Goal: Find specific page/section: Find specific page/section

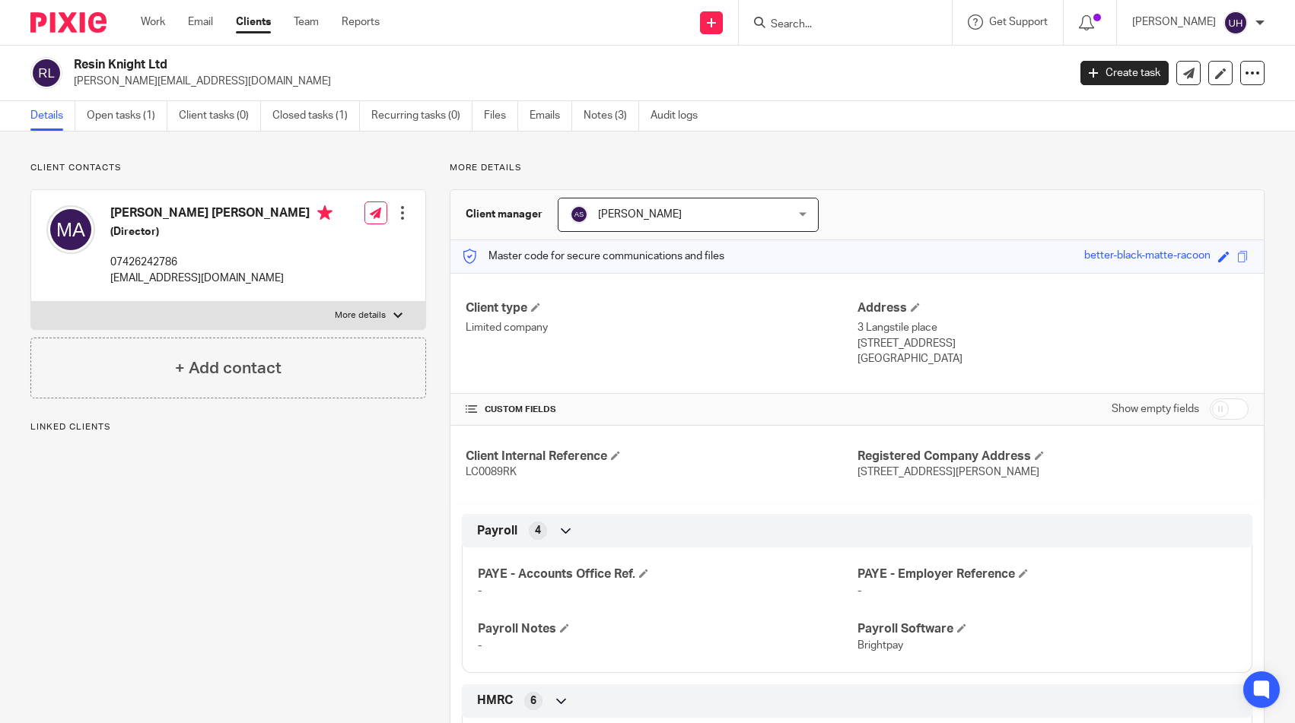
click at [819, 27] on input "Search" at bounding box center [837, 25] width 137 height 14
type input "mg"
click at [845, 59] on link at bounding box center [860, 59] width 189 height 23
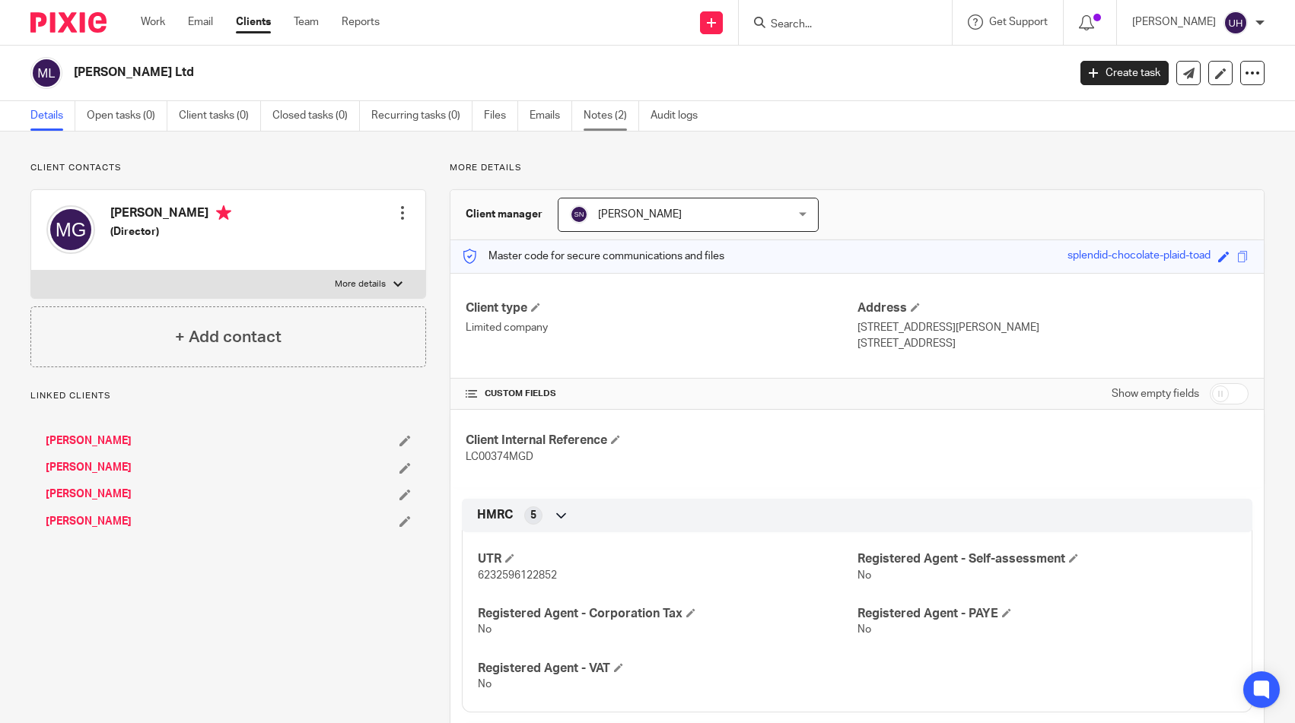
click at [625, 115] on link "Notes (2)" at bounding box center [611, 116] width 56 height 30
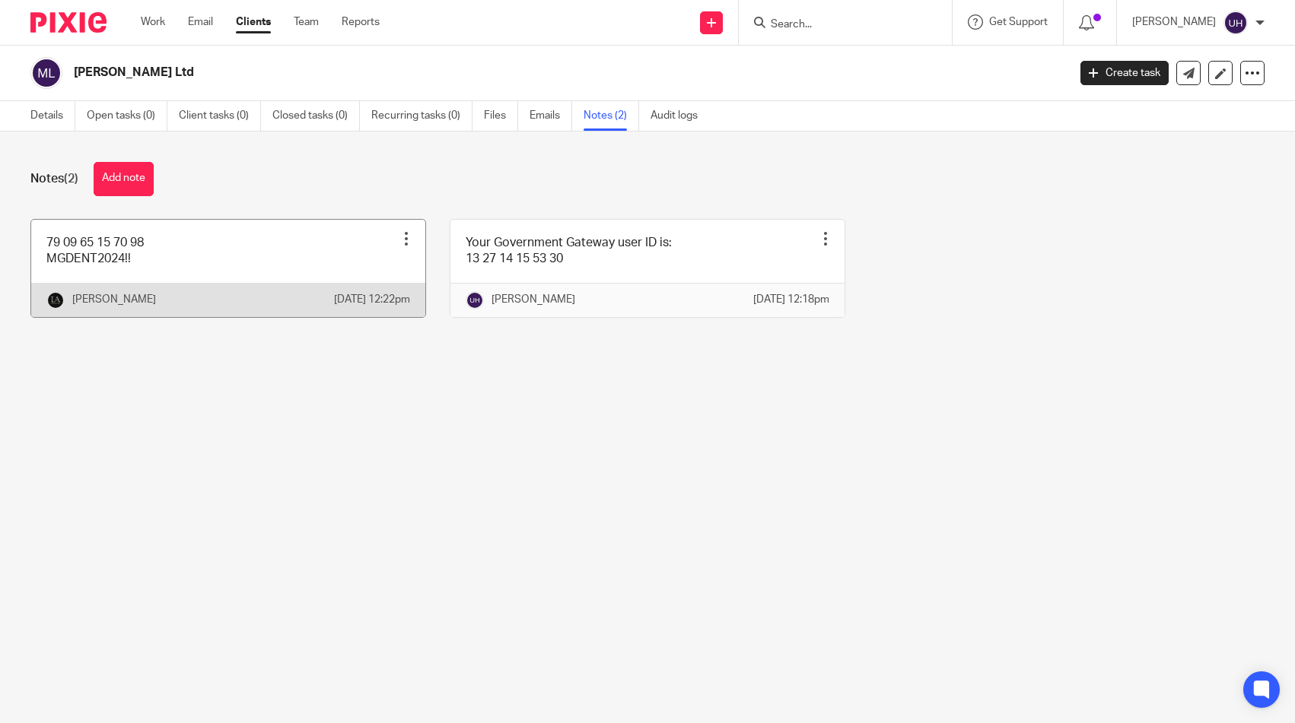
click at [93, 266] on link at bounding box center [228, 268] width 394 height 97
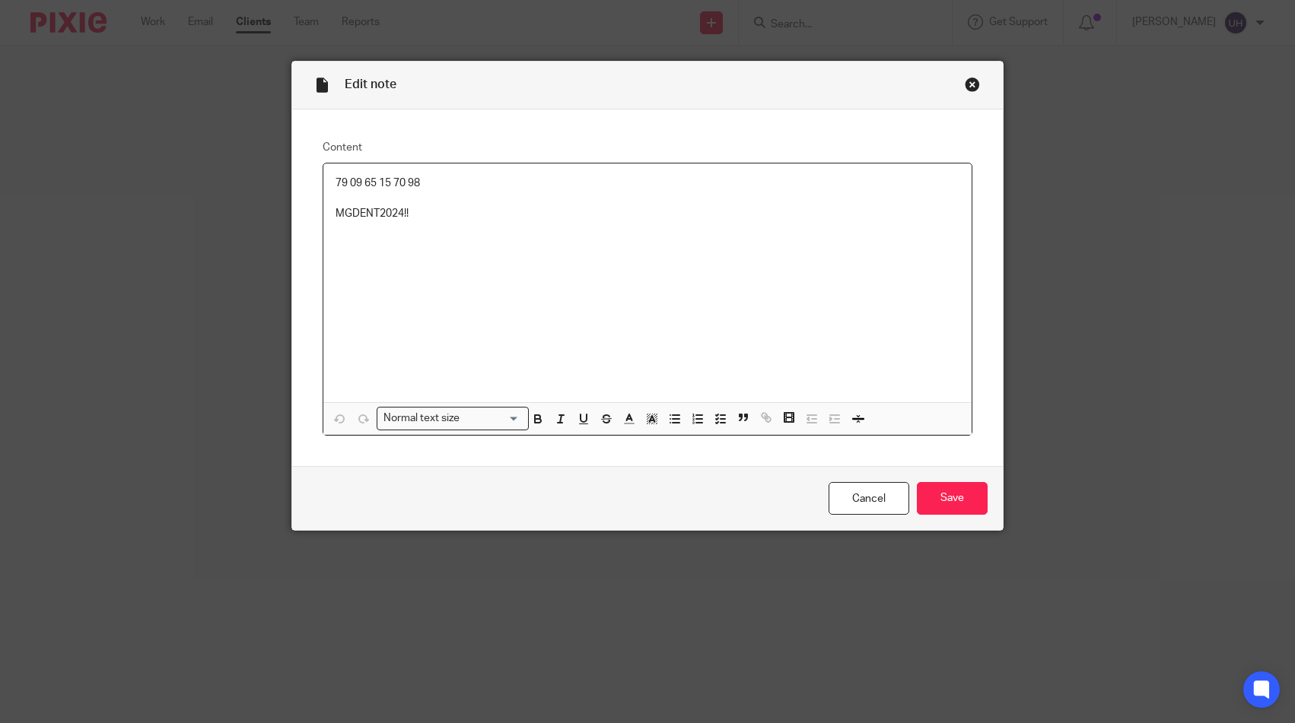
click at [388, 173] on div "79 09 65 15 70 98 MGDENT2024!!" at bounding box center [647, 283] width 648 height 239
click at [384, 190] on p "79 09 65 15 70 98" at bounding box center [647, 183] width 624 height 15
click at [554, 240] on div "79 09 65 15 70 98 MGDENT2024!!" at bounding box center [647, 283] width 648 height 239
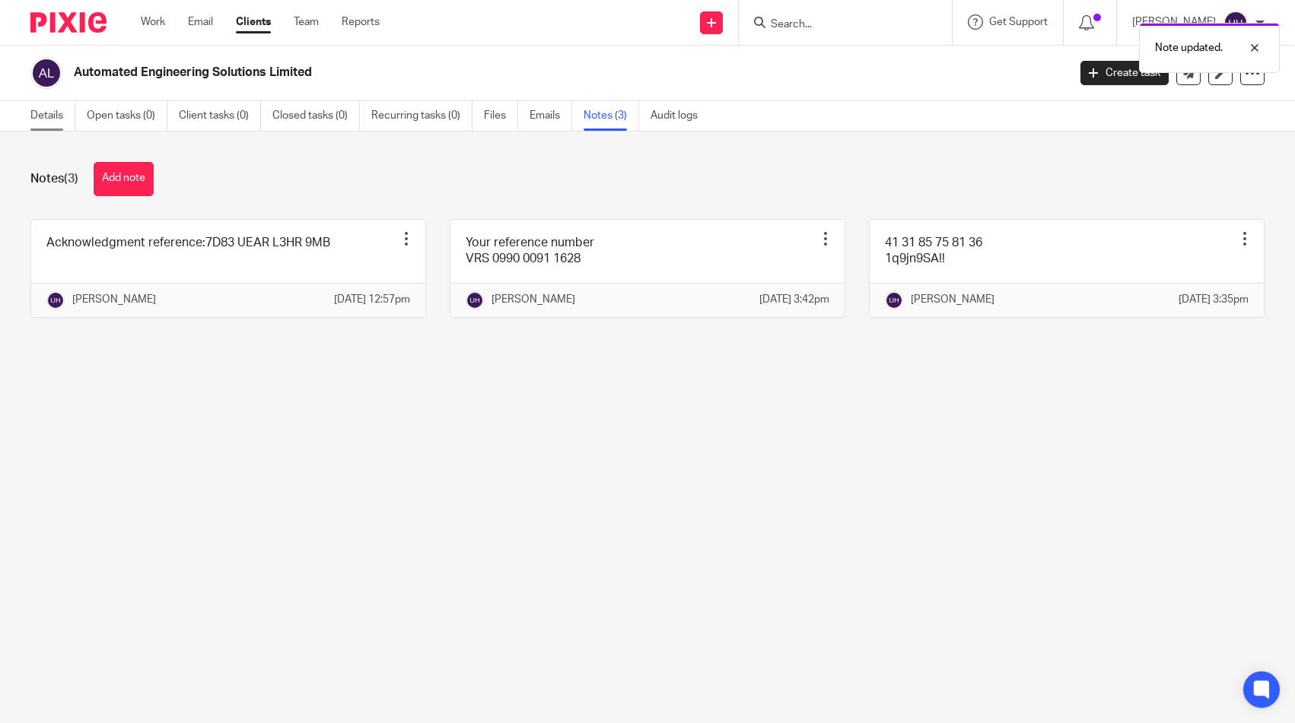
click at [34, 114] on link "Details" at bounding box center [52, 116] width 45 height 30
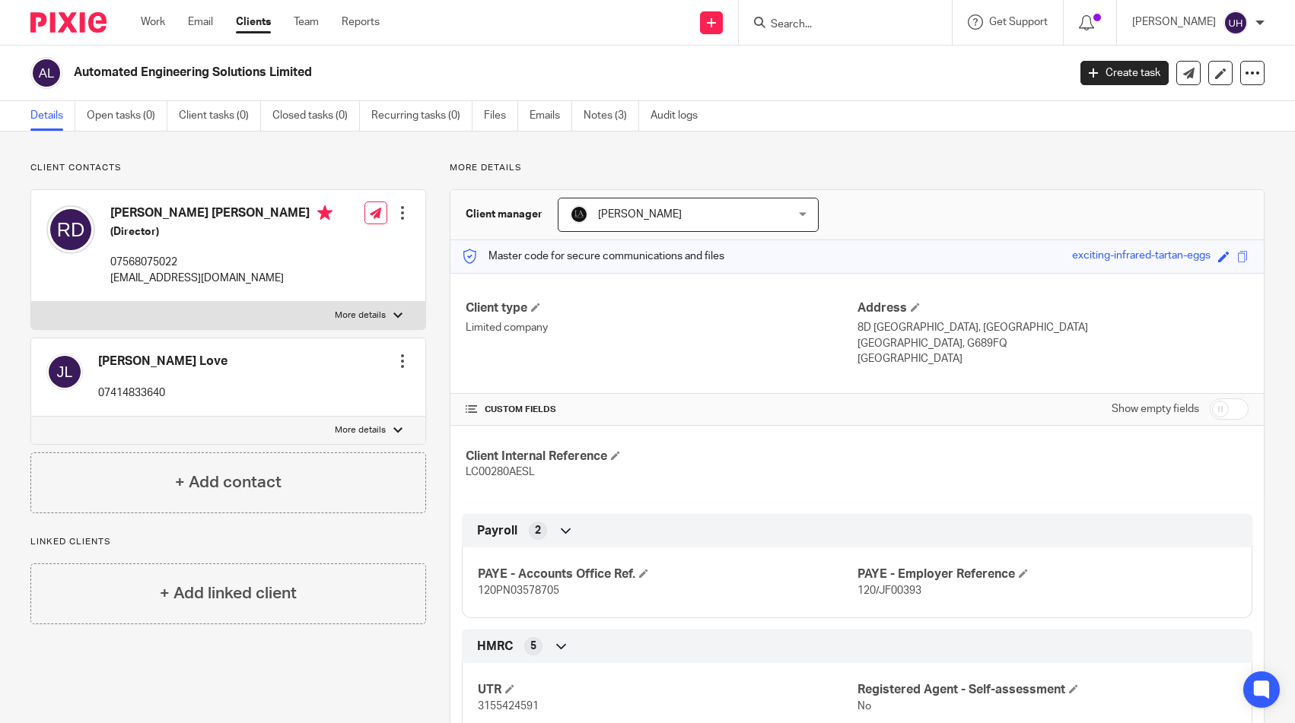
click at [787, 25] on input "Search" at bounding box center [837, 25] width 137 height 14
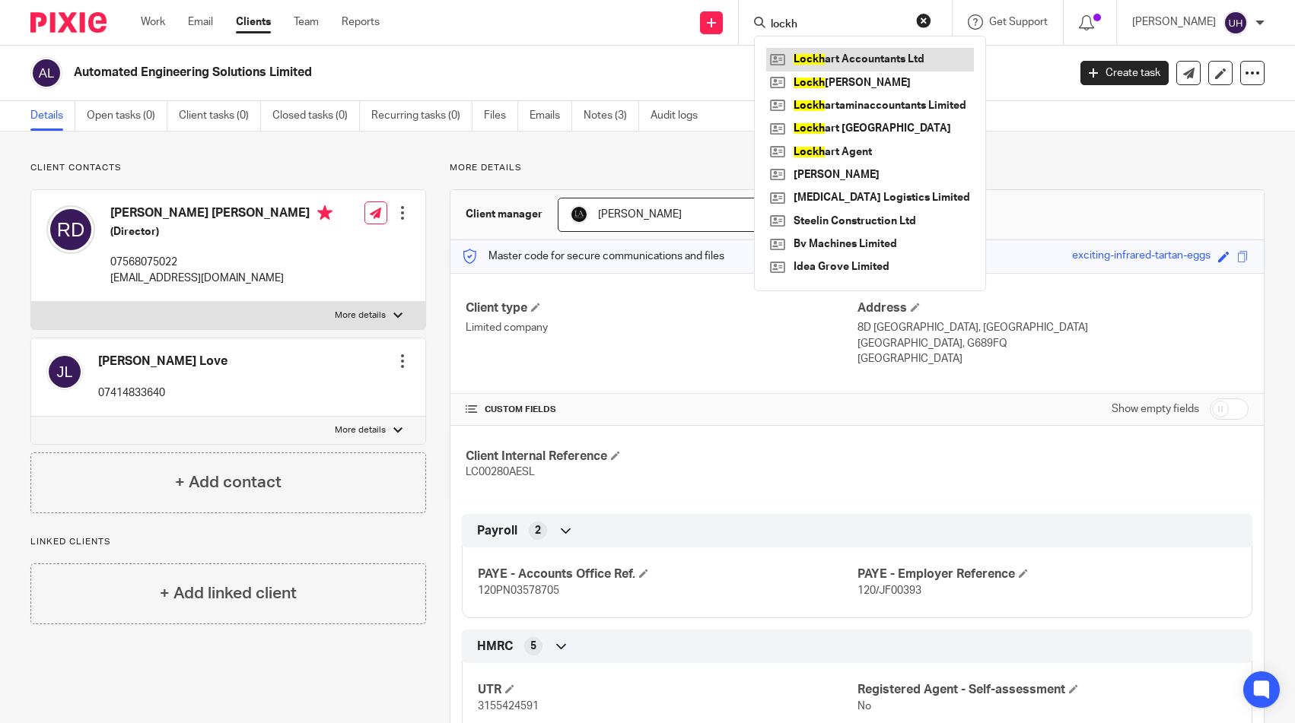
type input "lockh"
click at [885, 64] on link at bounding box center [870, 59] width 208 height 23
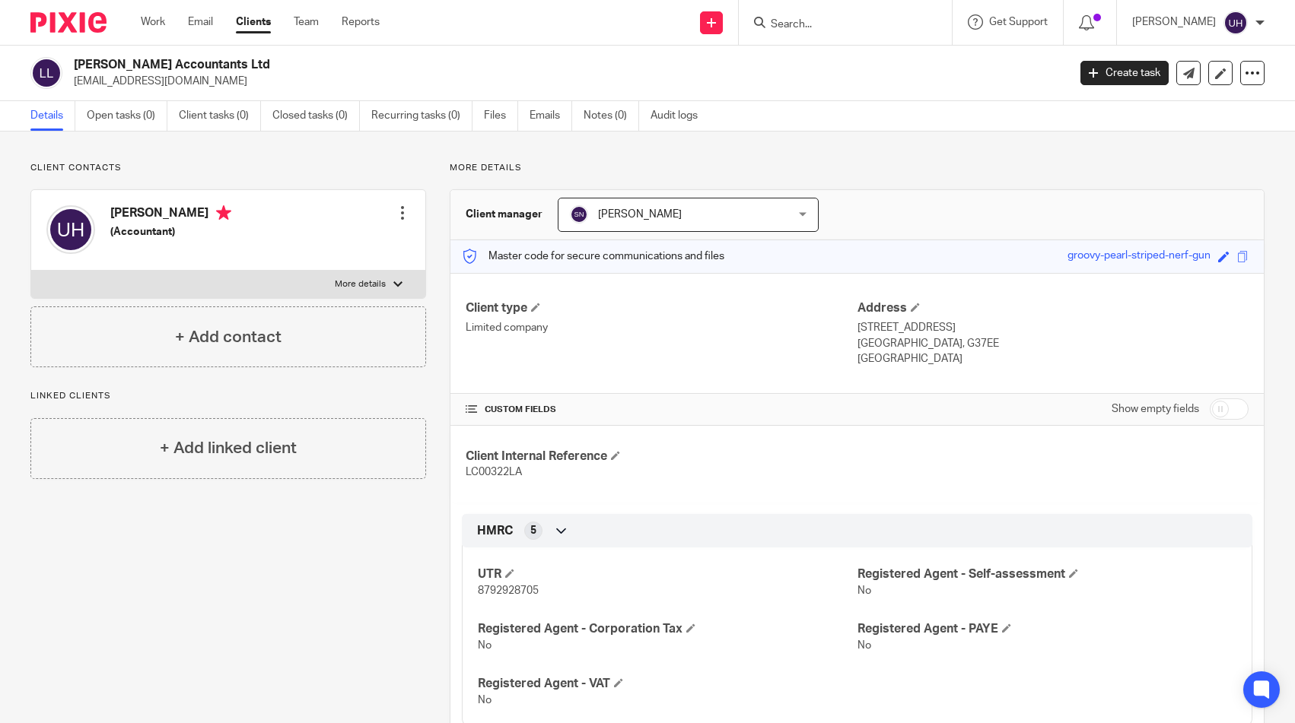
click at [848, 32] on div at bounding box center [845, 22] width 213 height 45
click at [801, 19] on input "Search" at bounding box center [837, 25] width 137 height 14
